Goal: Check status

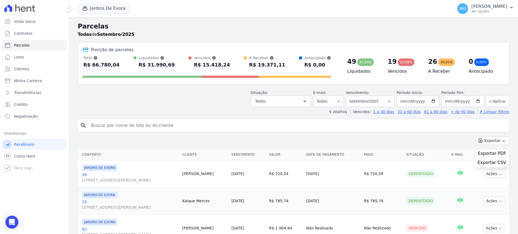
select select
drag, startPoint x: 85, startPoint y: 65, endPoint x: 114, endPoint y: 66, distance: 28.9
click at [114, 66] on div "Total Soma das parcelas pagas, vencidas, em aberto e agendadas. Não considera p…" at bounding box center [206, 62] width 249 height 14
click at [131, 66] on div "Total Soma das parcelas pagas, vencidas, em aberto e agendadas. Não considera p…" at bounding box center [206, 62] width 249 height 14
click at [168, 31] on div "Todas de Setembro/2025" at bounding box center [293, 34] width 431 height 6
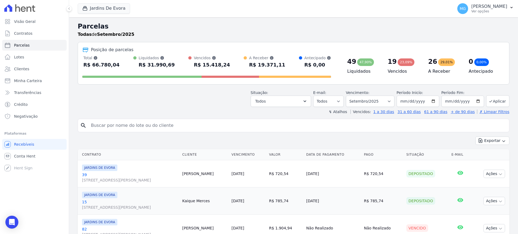
drag, startPoint x: 83, startPoint y: 57, endPoint x: 278, endPoint y: 65, distance: 194.8
click at [278, 65] on div "Total Soma das parcelas pagas, vencidas, em aberto e agendadas. Não considera p…" at bounding box center [206, 62] width 249 height 14
copy div "Total Soma das parcelas pagas, vencidas, em aberto e agendadas. Não considera p…"
click at [181, 37] on div "Todas de Setembro/2025" at bounding box center [293, 34] width 431 height 6
click at [101, 9] on button "Jardins De Evora" at bounding box center [104, 8] width 52 height 10
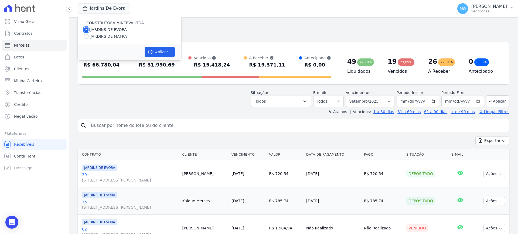
click at [86, 28] on input "JARDINS DE EVORA" at bounding box center [86, 30] width 4 height 4
checkbox input "false"
click at [86, 36] on input "JARDINS DE MAFRA" at bounding box center [86, 36] width 4 height 4
checkbox input "true"
click at [161, 54] on button "Aplicar" at bounding box center [160, 52] width 30 height 10
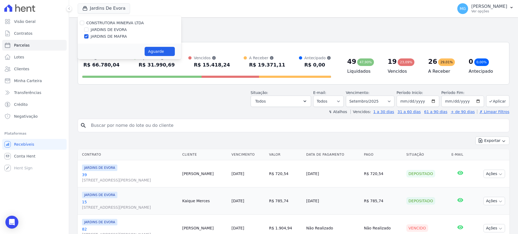
select select
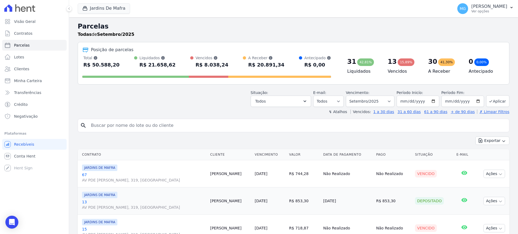
drag, startPoint x: 83, startPoint y: 59, endPoint x: 282, endPoint y: 62, distance: 199.0
click at [282, 62] on div "Total Soma das parcelas pagas, vencidas, em aberto e agendadas. Não considera p…" at bounding box center [206, 62] width 249 height 14
copy div "Total Soma das parcelas pagas, vencidas, em aberto e agendadas. Não considera p…"
